Goal: Find contact information

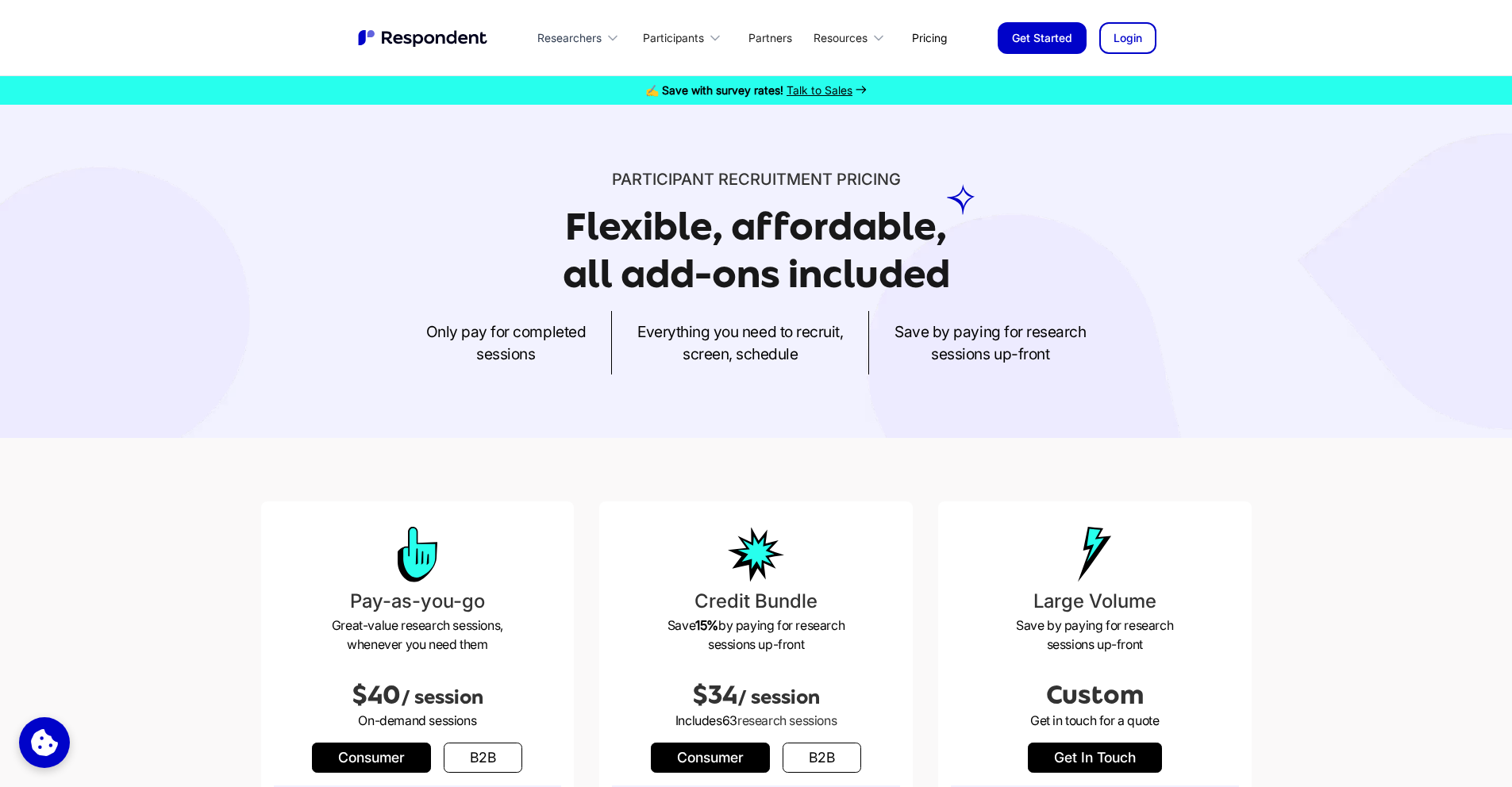
click at [572, 36] on div "Researchers" at bounding box center [569, 38] width 64 height 16
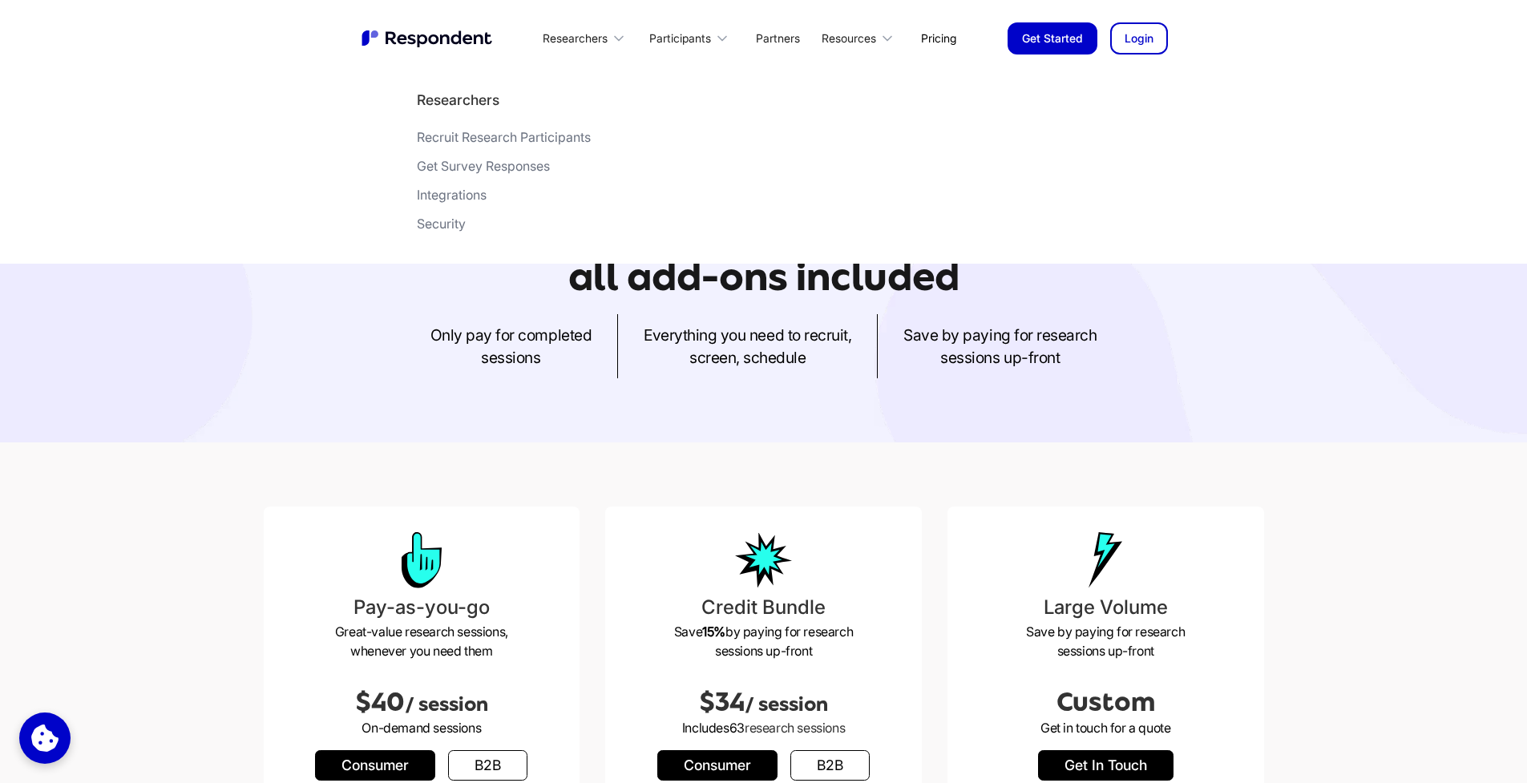
click at [493, 265] on div "Participant recruitment PRICING Flexible, affordable, all add-ons included Only…" at bounding box center [764, 274] width 1026 height 208
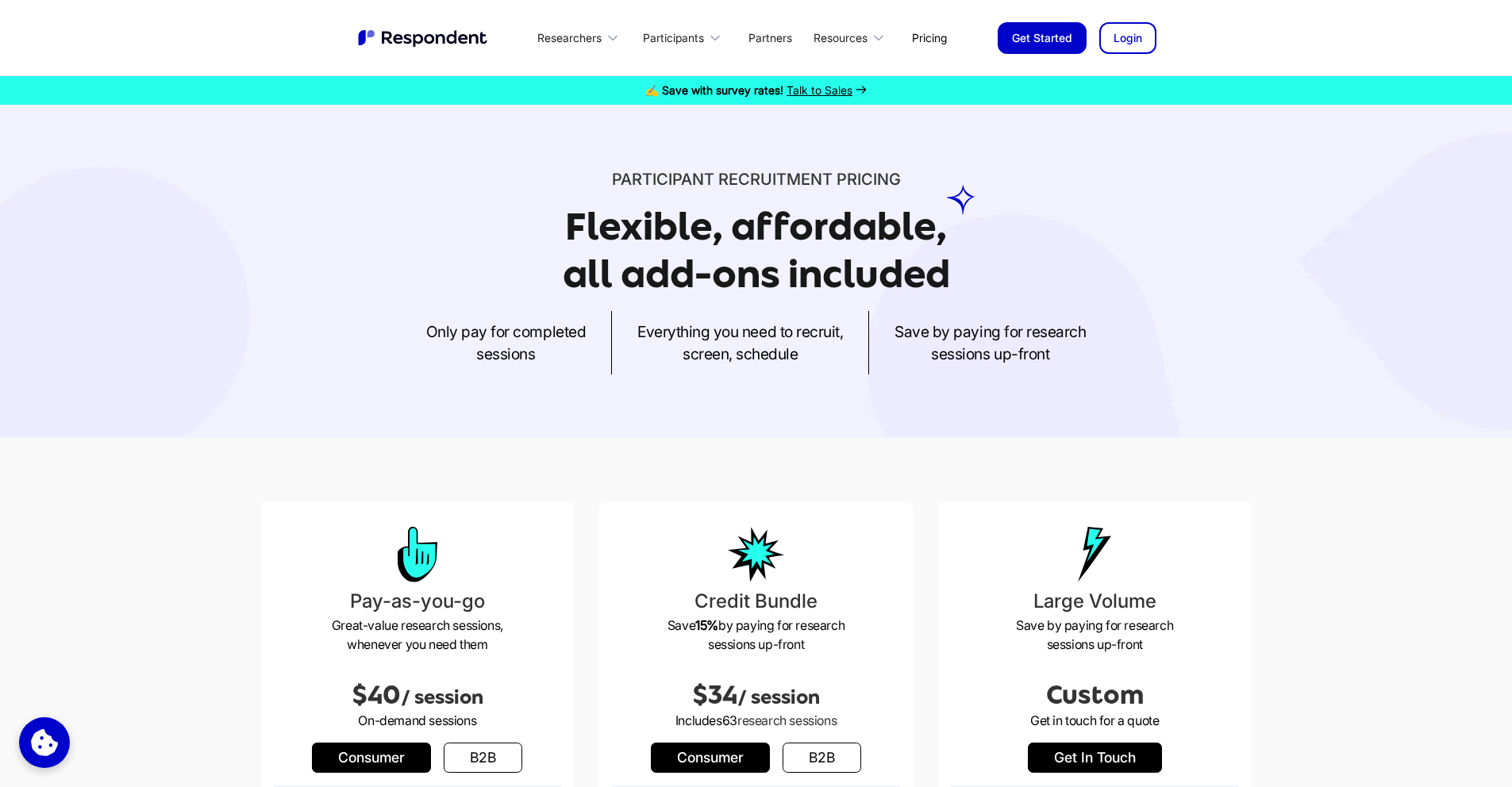
click at [1047, 47] on link "Get Started" at bounding box center [1043, 38] width 89 height 32
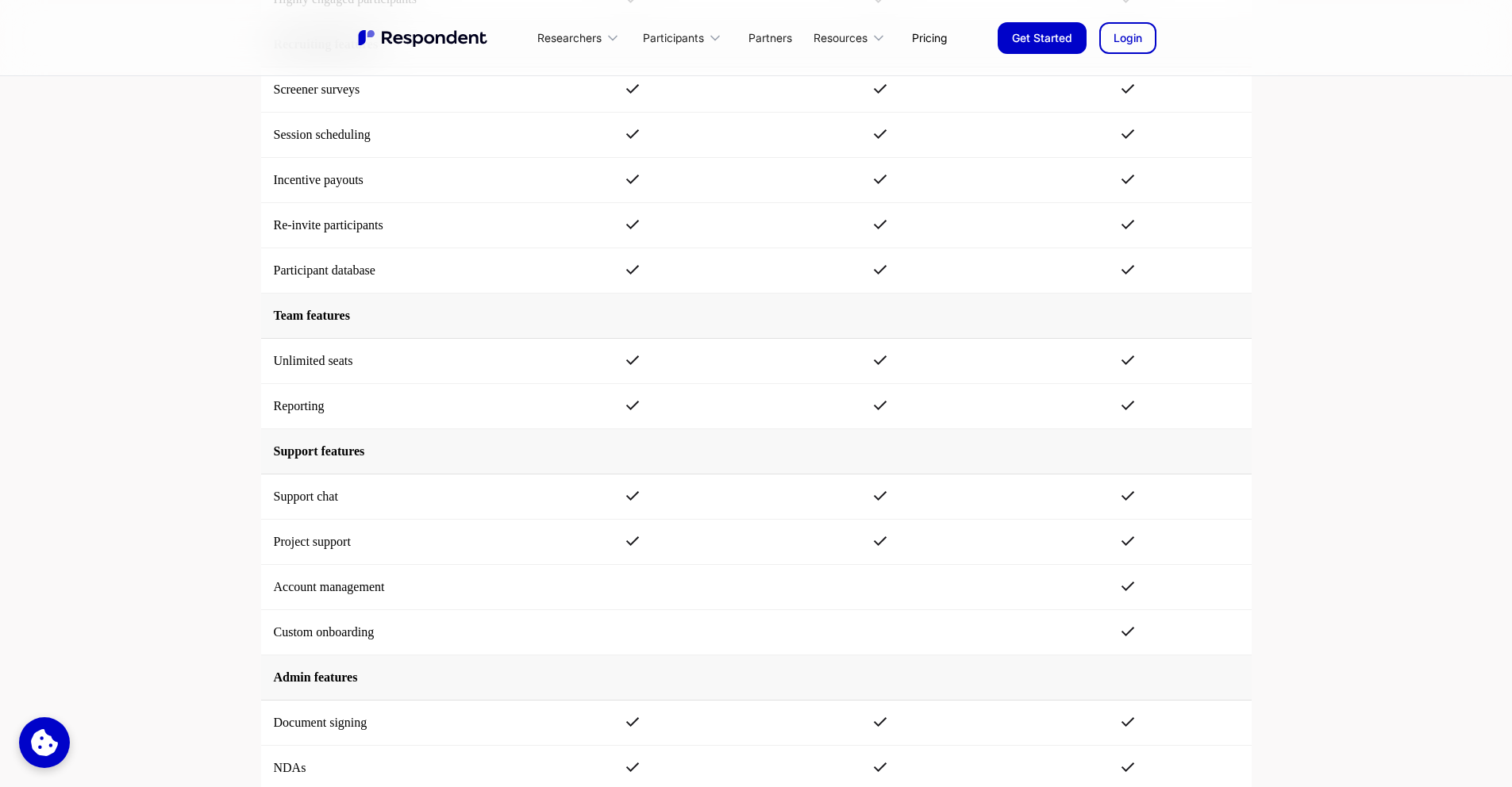
scroll to position [3579, 0]
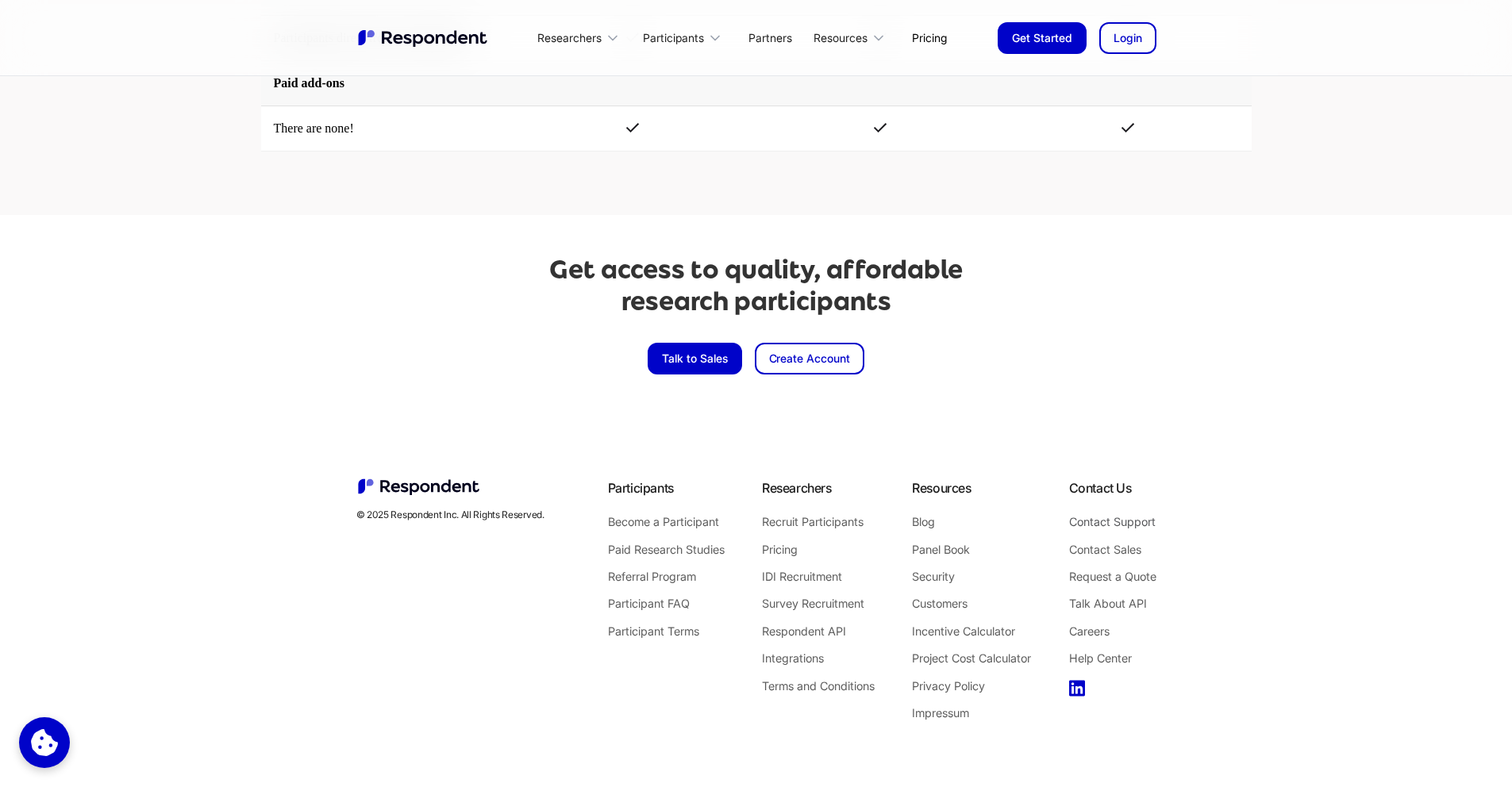
click at [1101, 520] on link "Contact Support" at bounding box center [1113, 522] width 87 height 21
